Goal: Check status: Check status

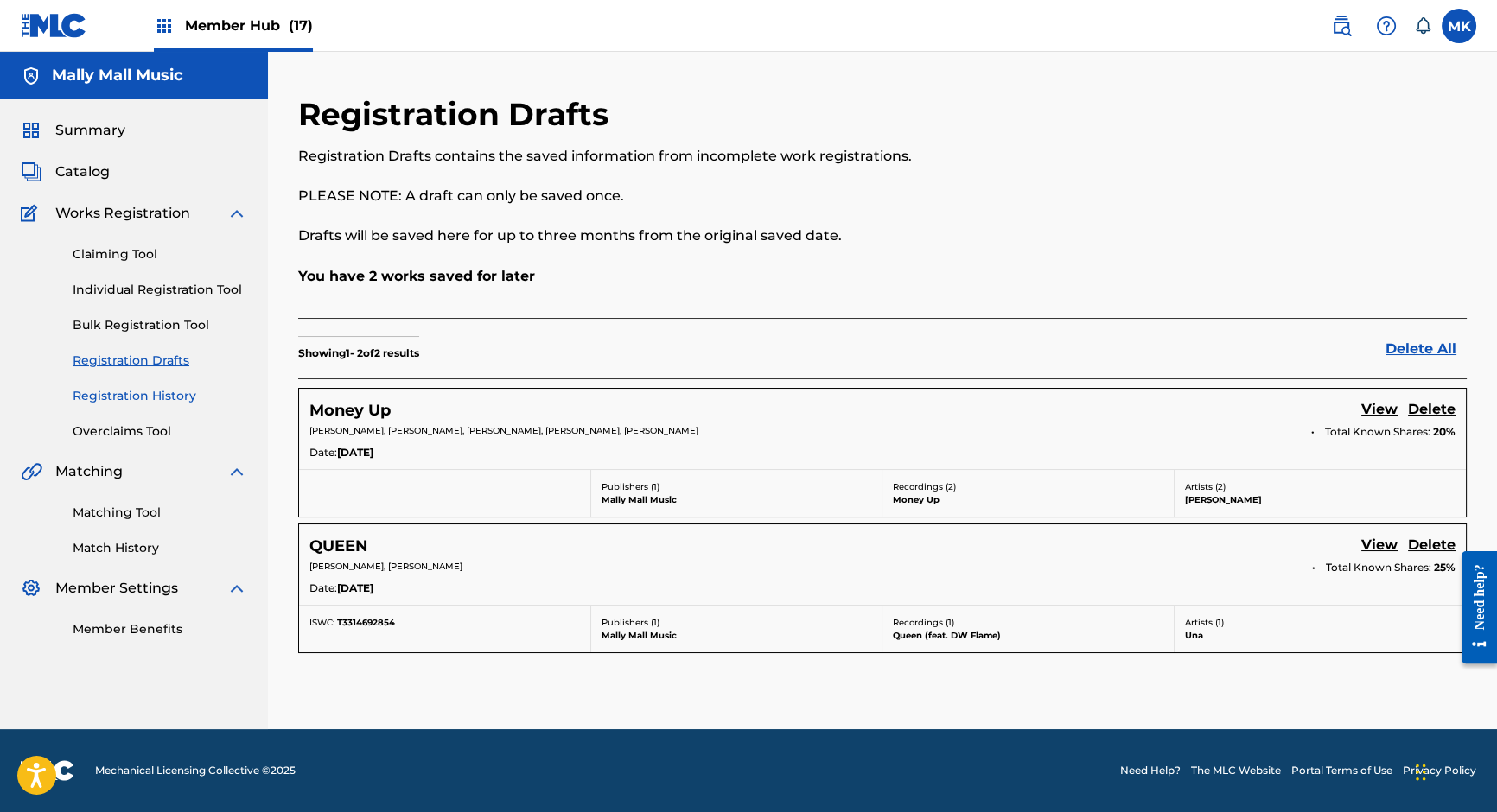
click at [130, 394] on link "Registration History" at bounding box center [160, 395] width 174 height 18
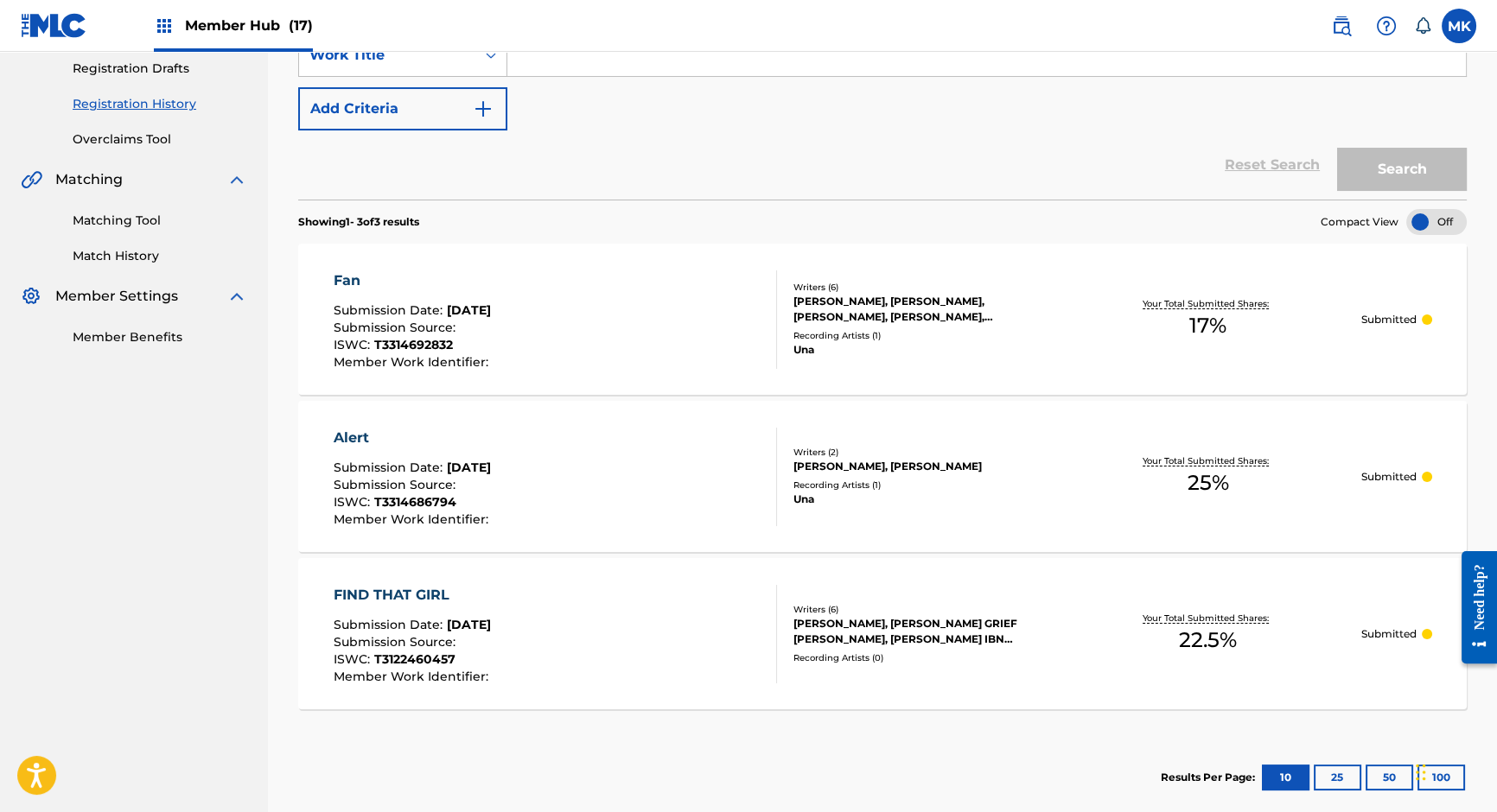
scroll to position [284, 0]
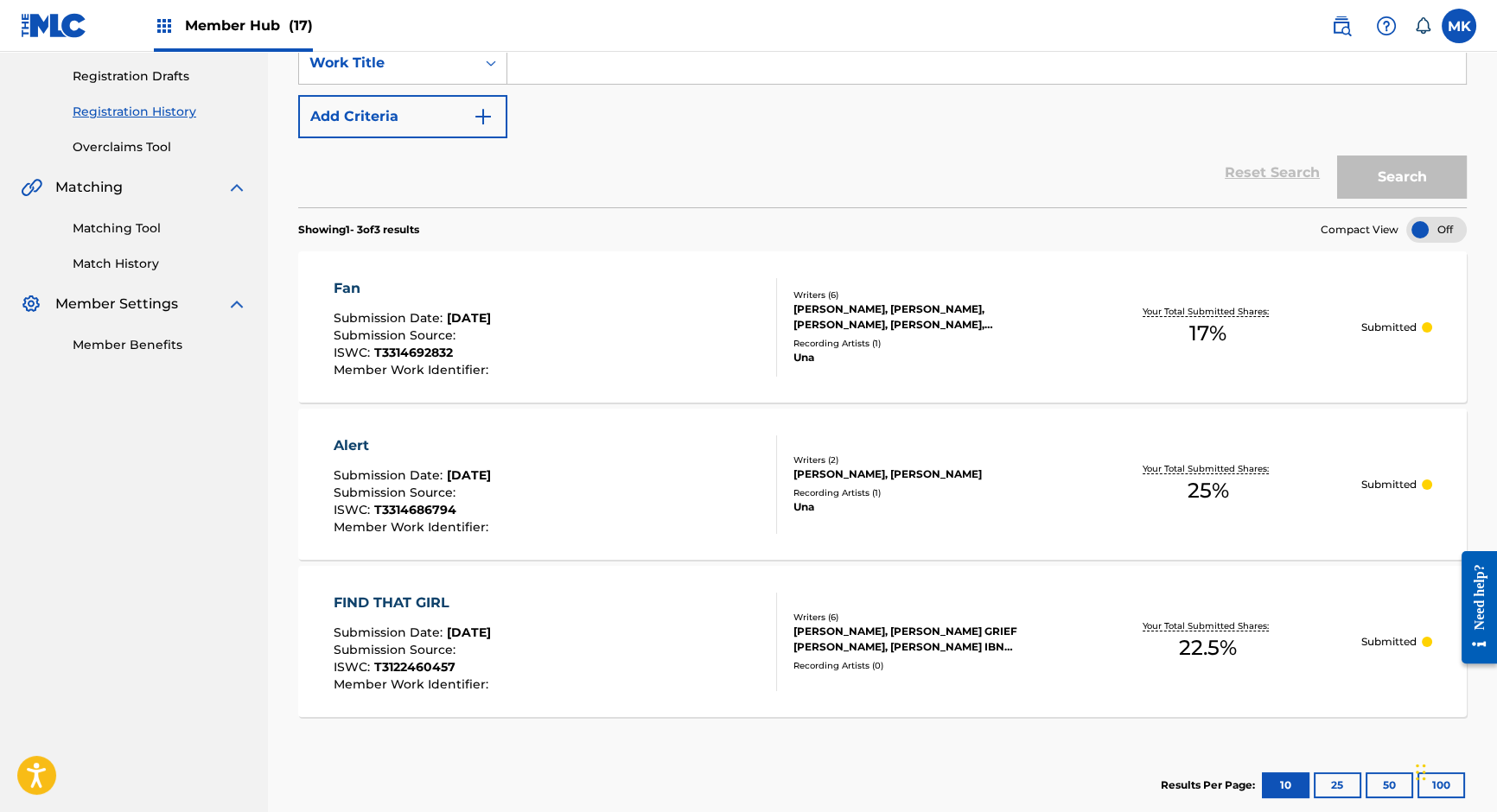
click at [687, 476] on div "Alert Submission Date : [DATE] Submission Source : ISWC : T3314686794 Member Wo…" at bounding box center [556, 484] width 444 height 99
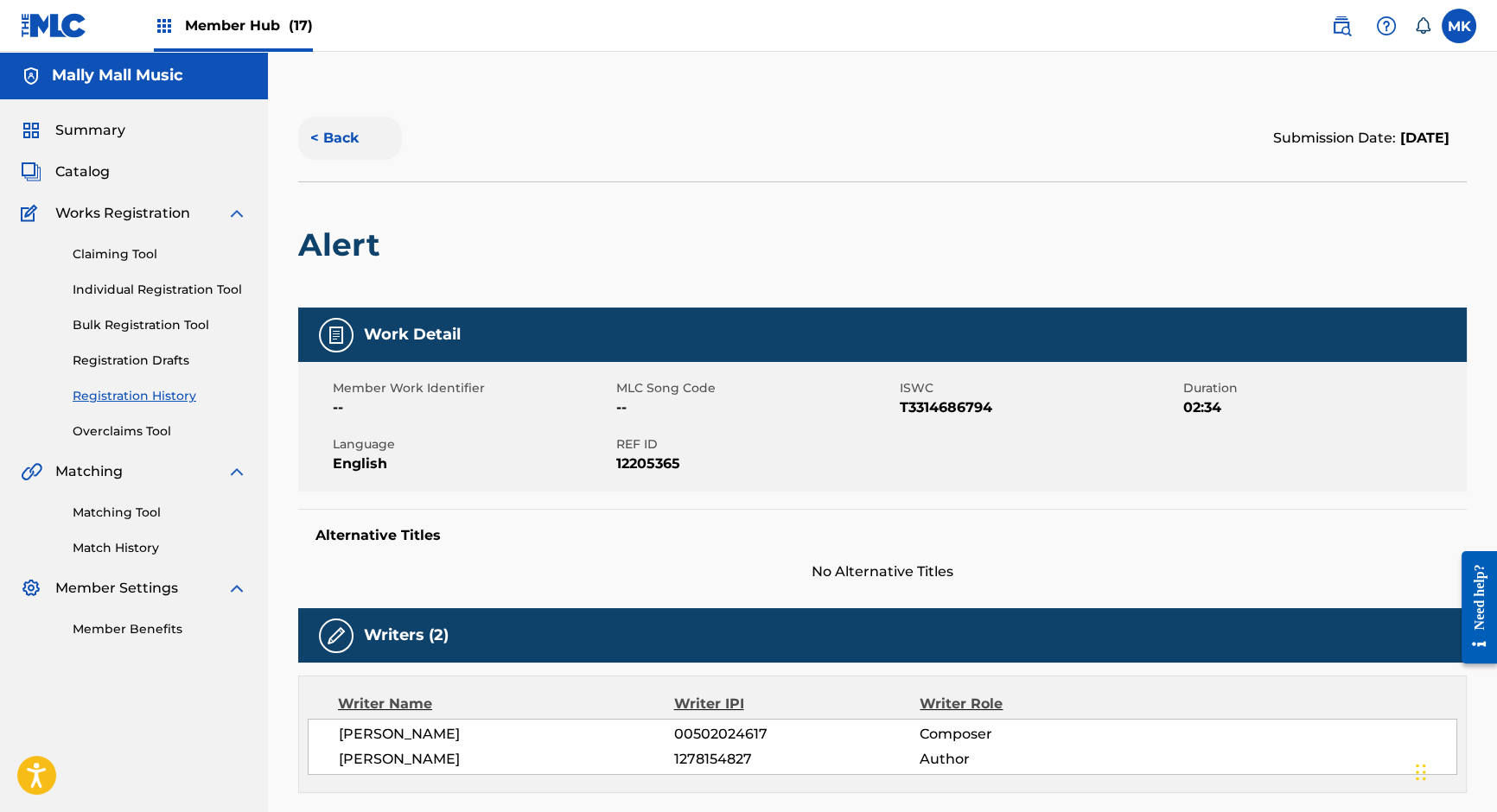
click at [324, 127] on button "< Back" at bounding box center [349, 138] width 103 height 44
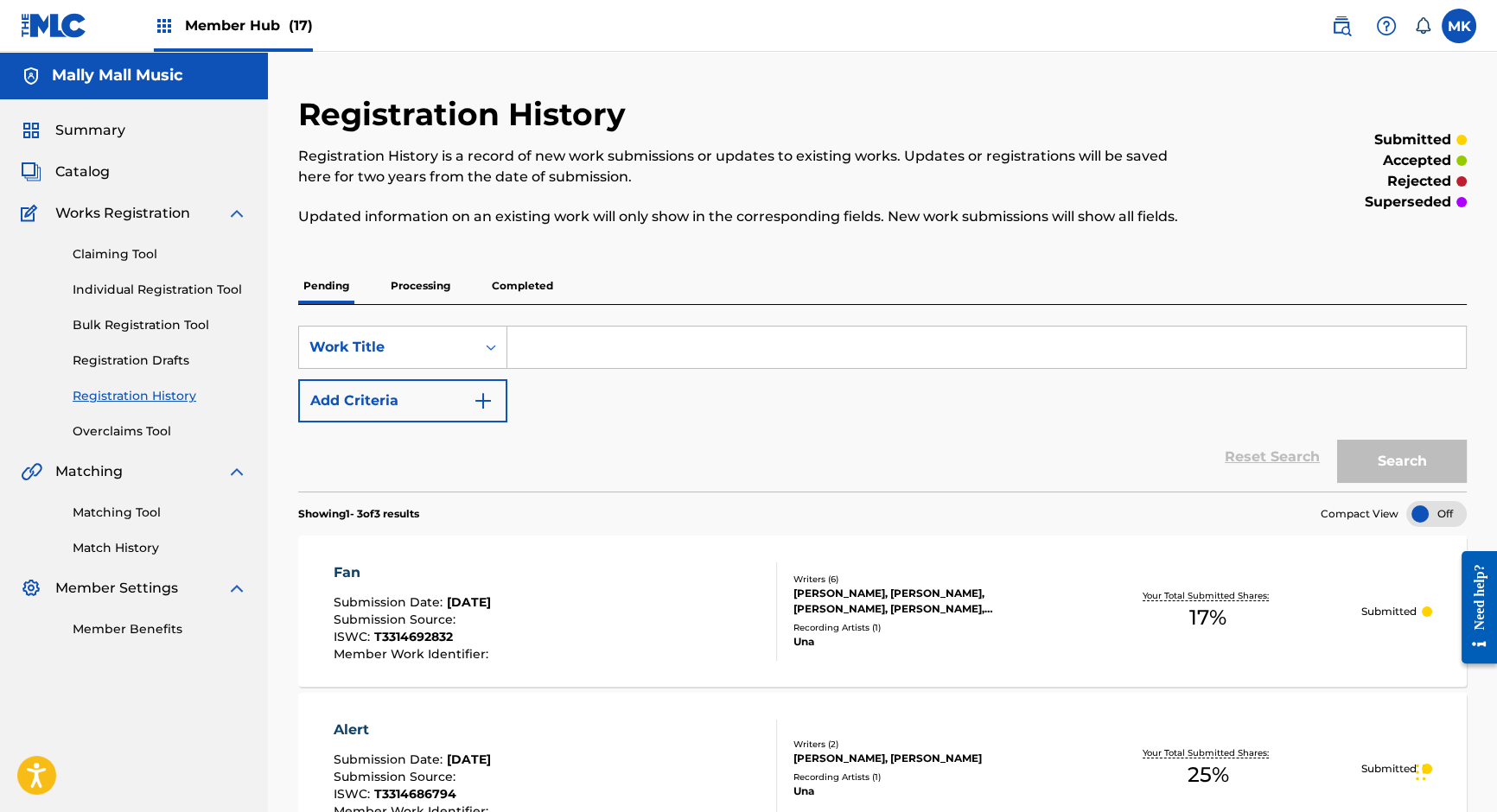
scroll to position [284, 0]
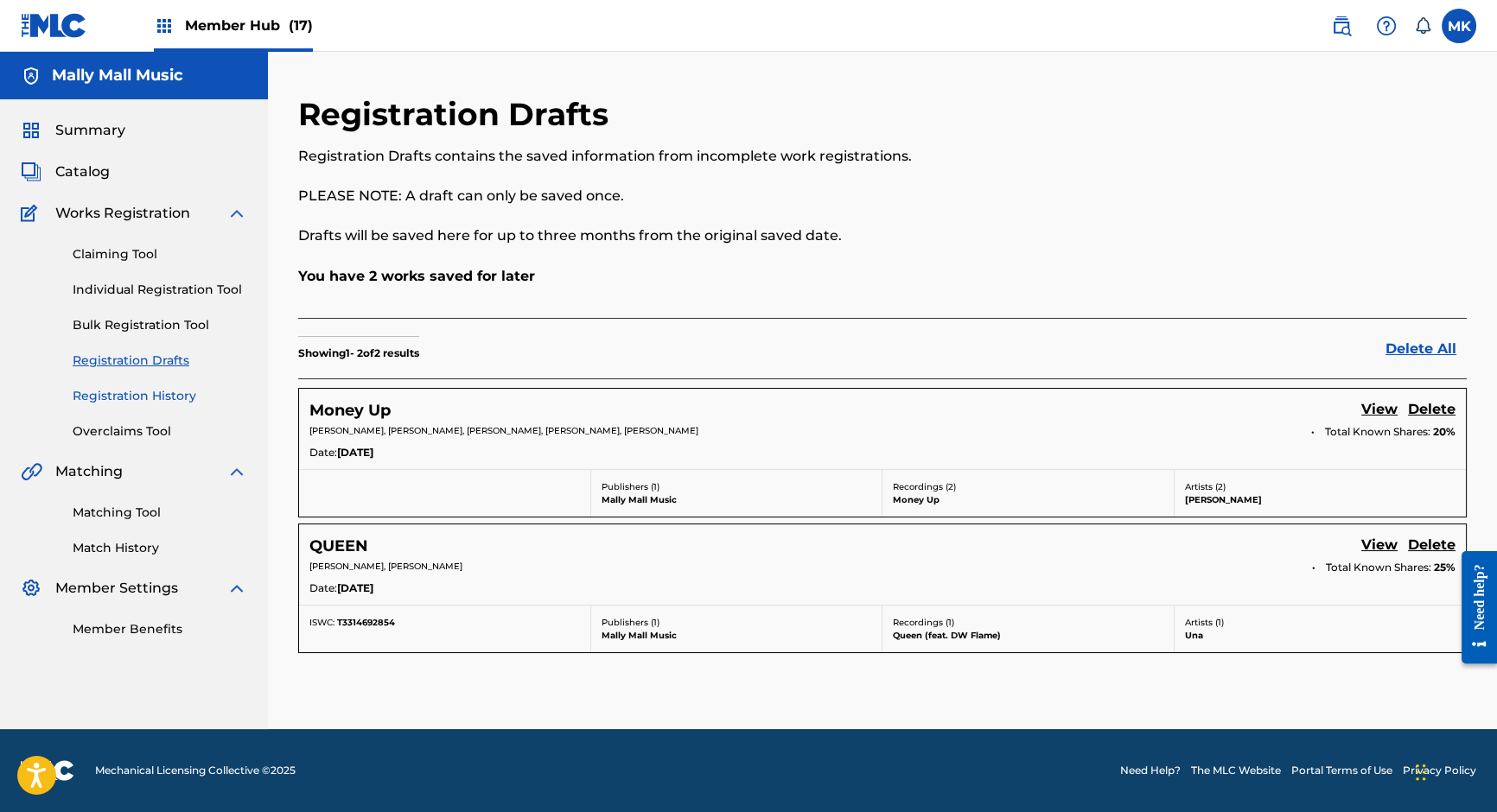
click at [135, 395] on link "Registration History" at bounding box center [160, 395] width 174 height 18
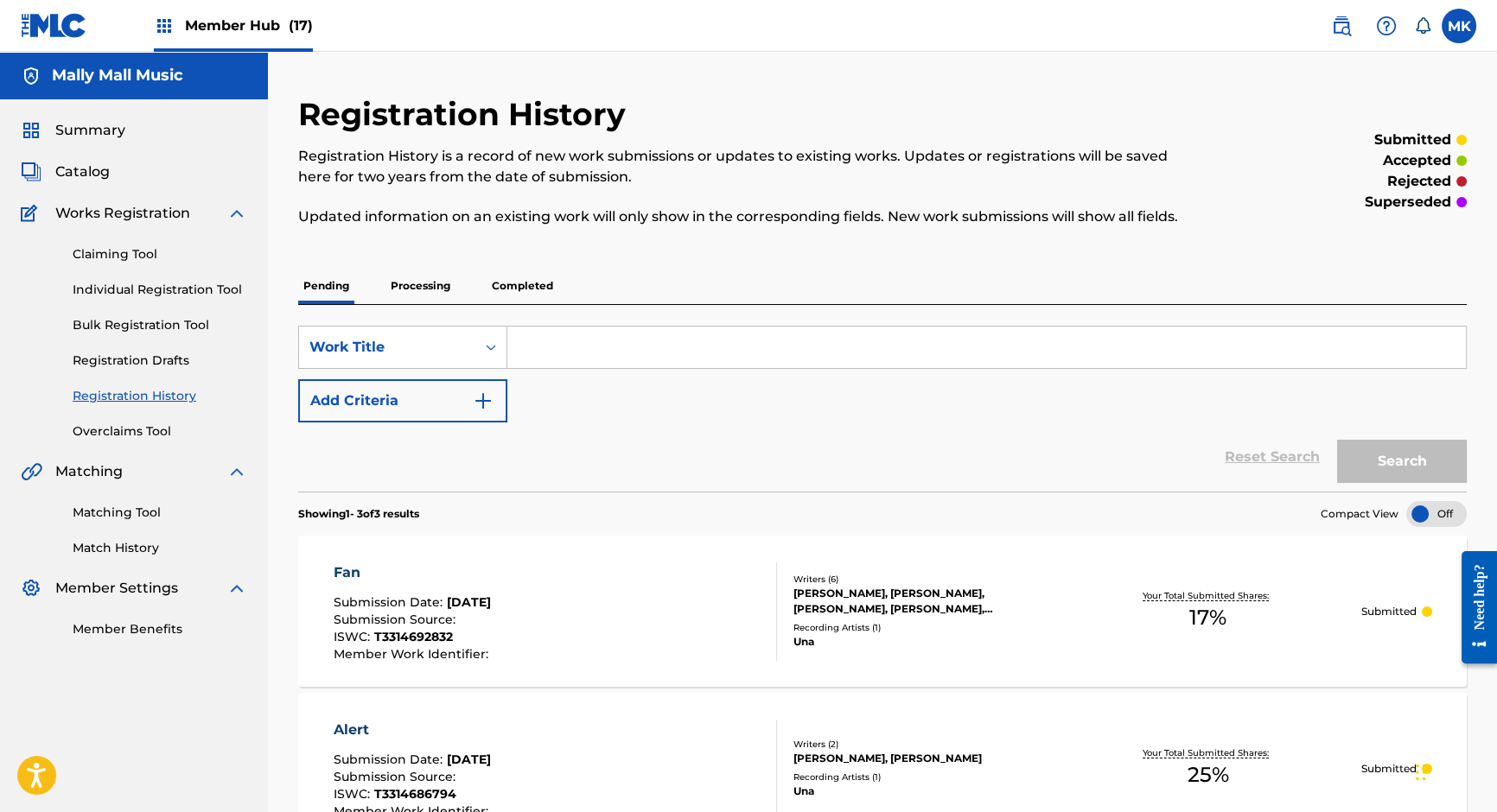
click at [503, 284] on p "Completed" at bounding box center [522, 286] width 72 height 36
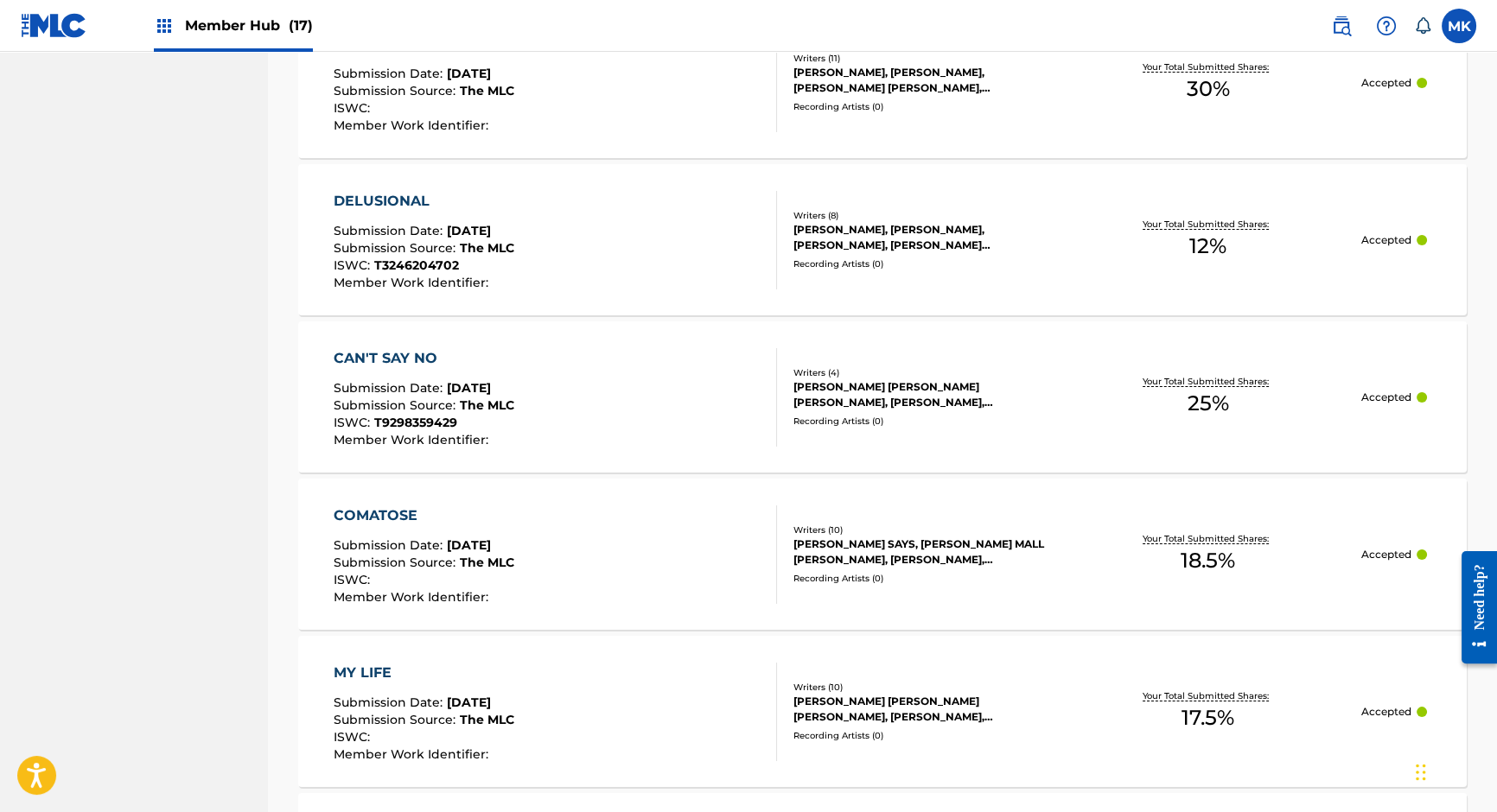
scroll to position [1016, 0]
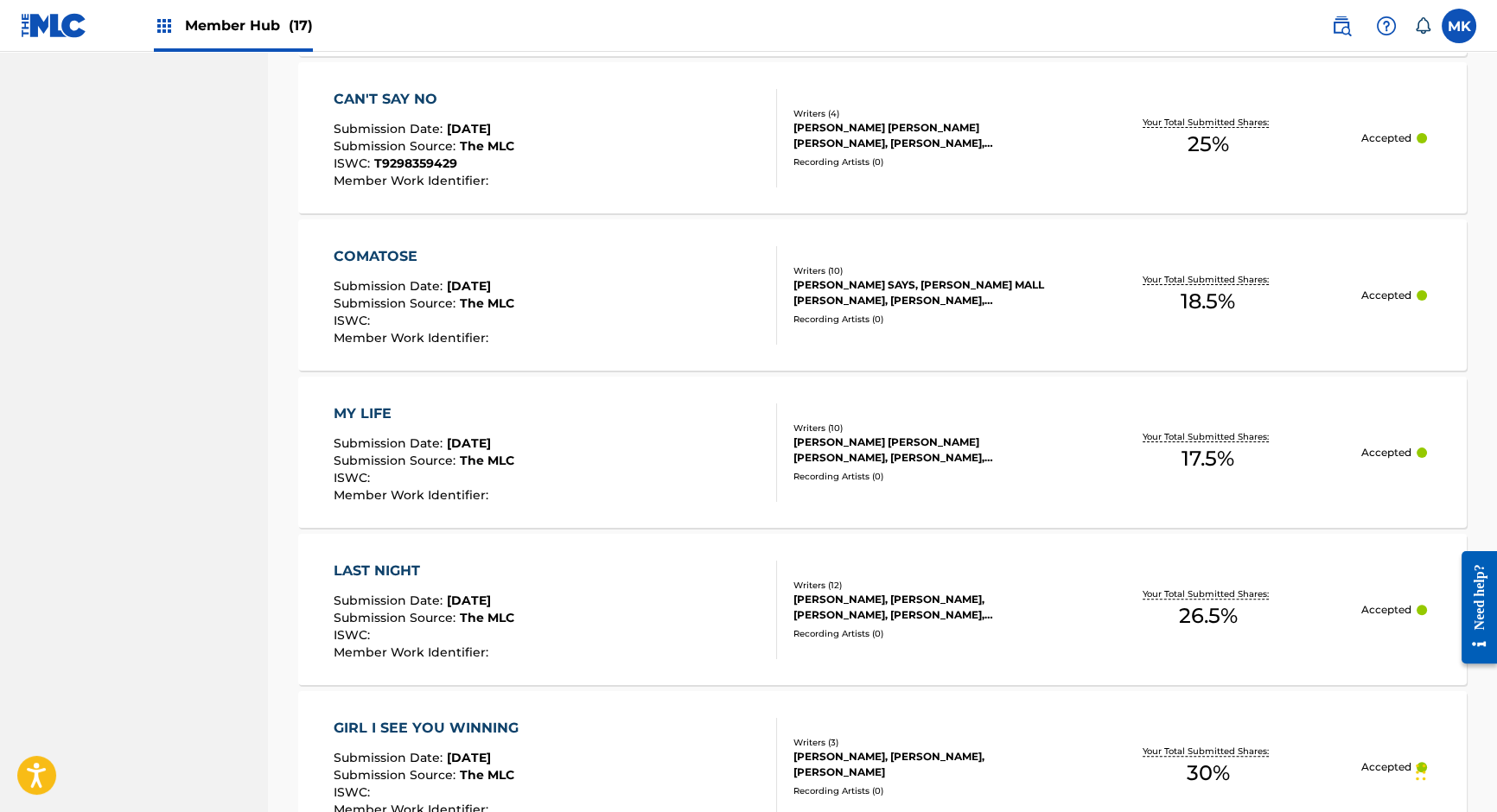
click at [998, 470] on div "Recording Artists ( 0 )" at bounding box center [923, 477] width 261 height 13
